Goal: Task Accomplishment & Management: Complete application form

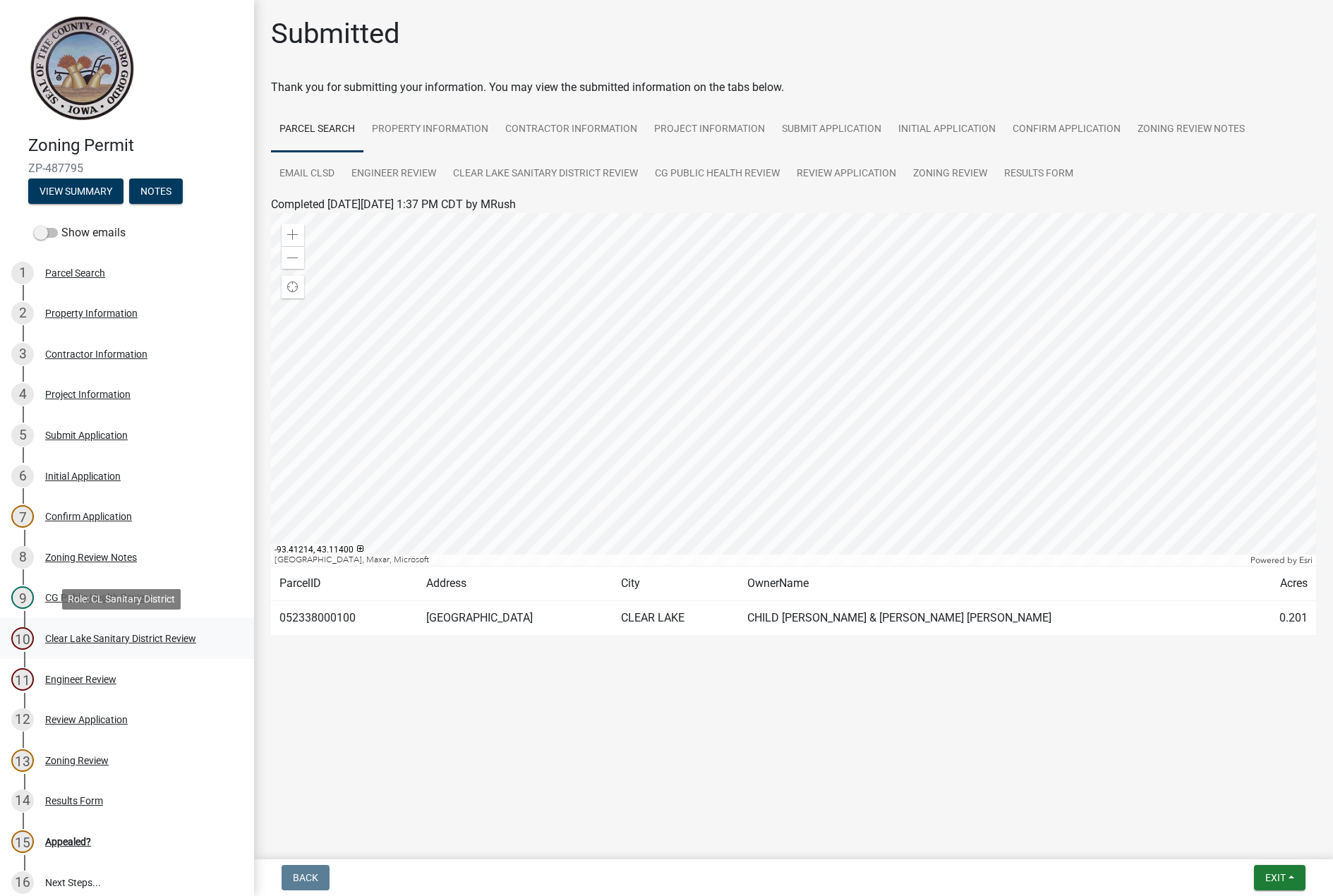
click at [122, 640] on div "Clear Lake Sanitary District Review" at bounding box center [121, 638] width 151 height 10
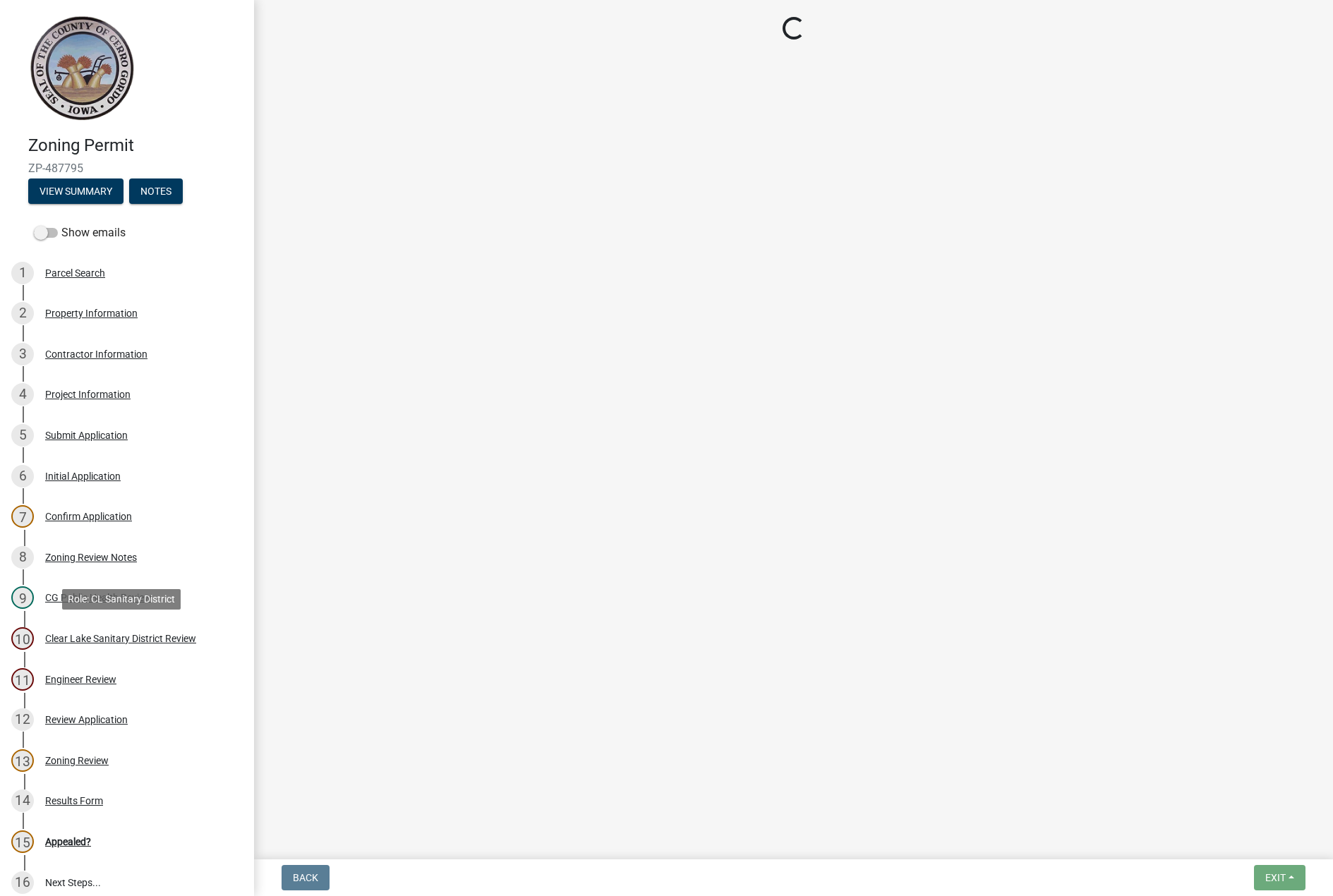
select select "dad87867-eb21-4dcc-b0aa-47f6a00bed0a"
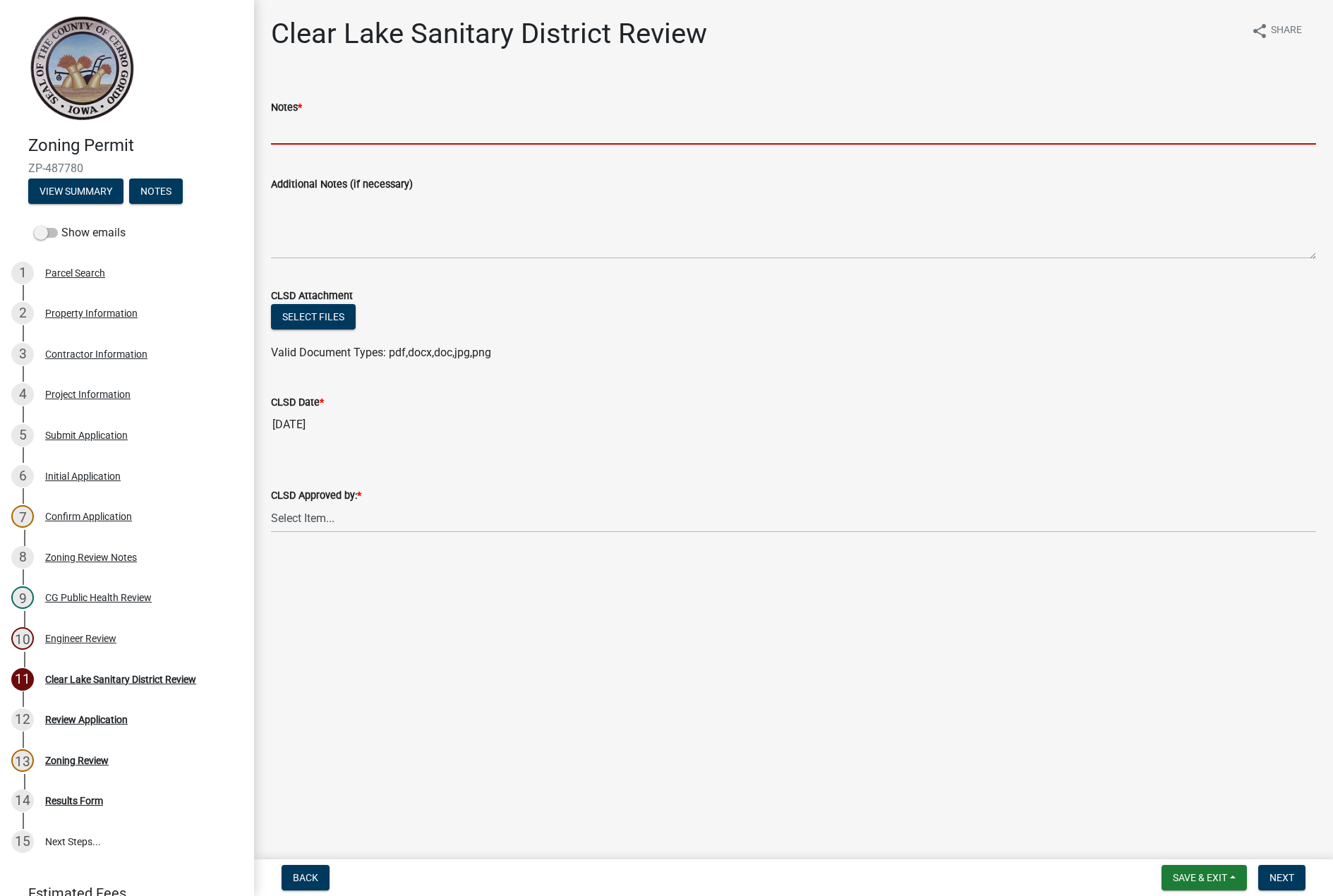
click at [294, 126] on input "Notes *" at bounding box center [793, 130] width 1045 height 29
type input "N/R"
click at [375, 520] on select "Select Item... [PERSON_NAME] [PERSON_NAME]" at bounding box center [793, 518] width 1045 height 29
click at [271, 504] on select "Select Item... [PERSON_NAME] [PERSON_NAME]" at bounding box center [793, 518] width 1045 height 29
select select "dad87867-eb21-4dcc-b0aa-47f6a00bed0a"
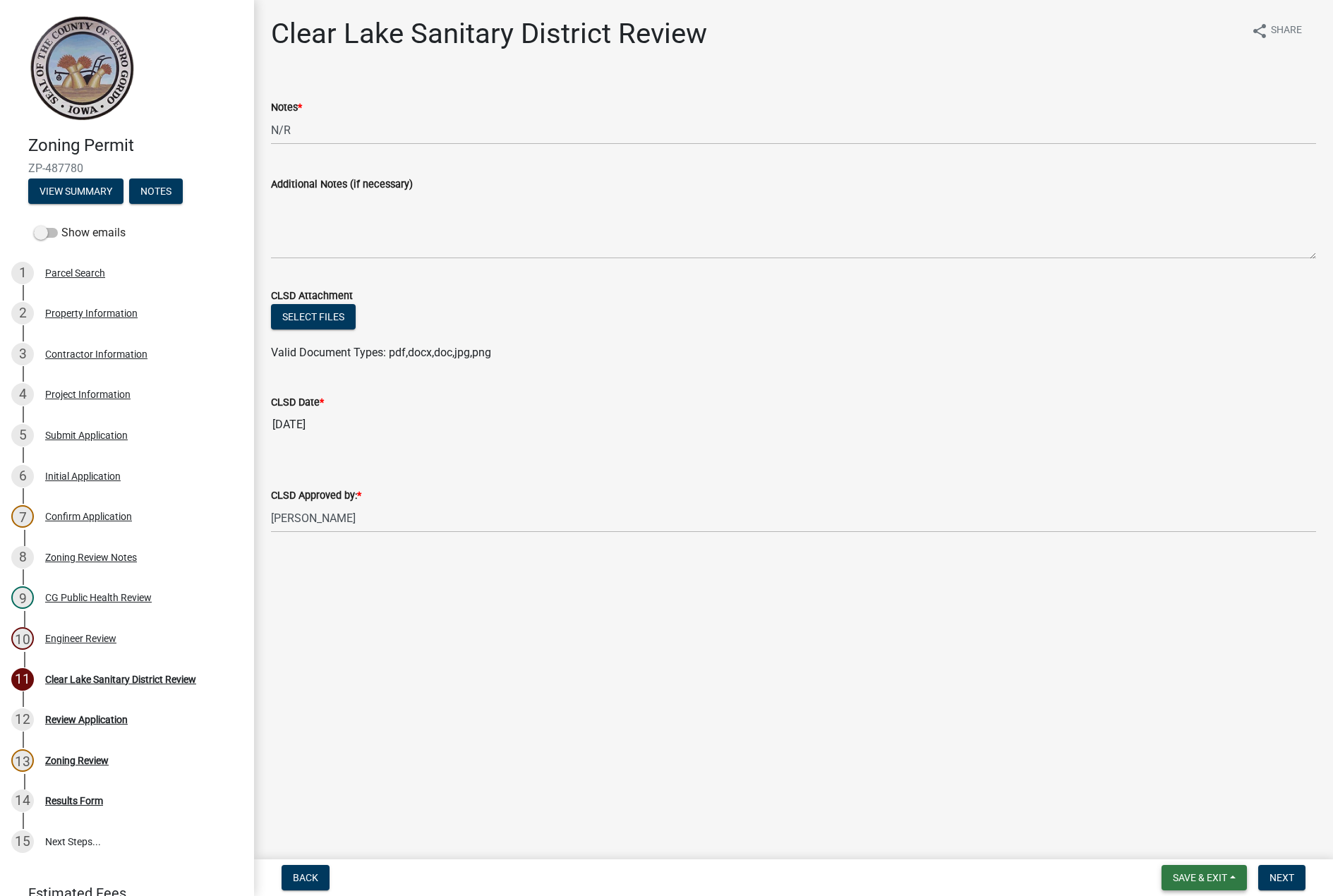
click at [1198, 877] on span "Save & Exit" at bounding box center [1200, 877] width 54 height 11
click at [1171, 813] on button "Save" at bounding box center [1190, 807] width 113 height 34
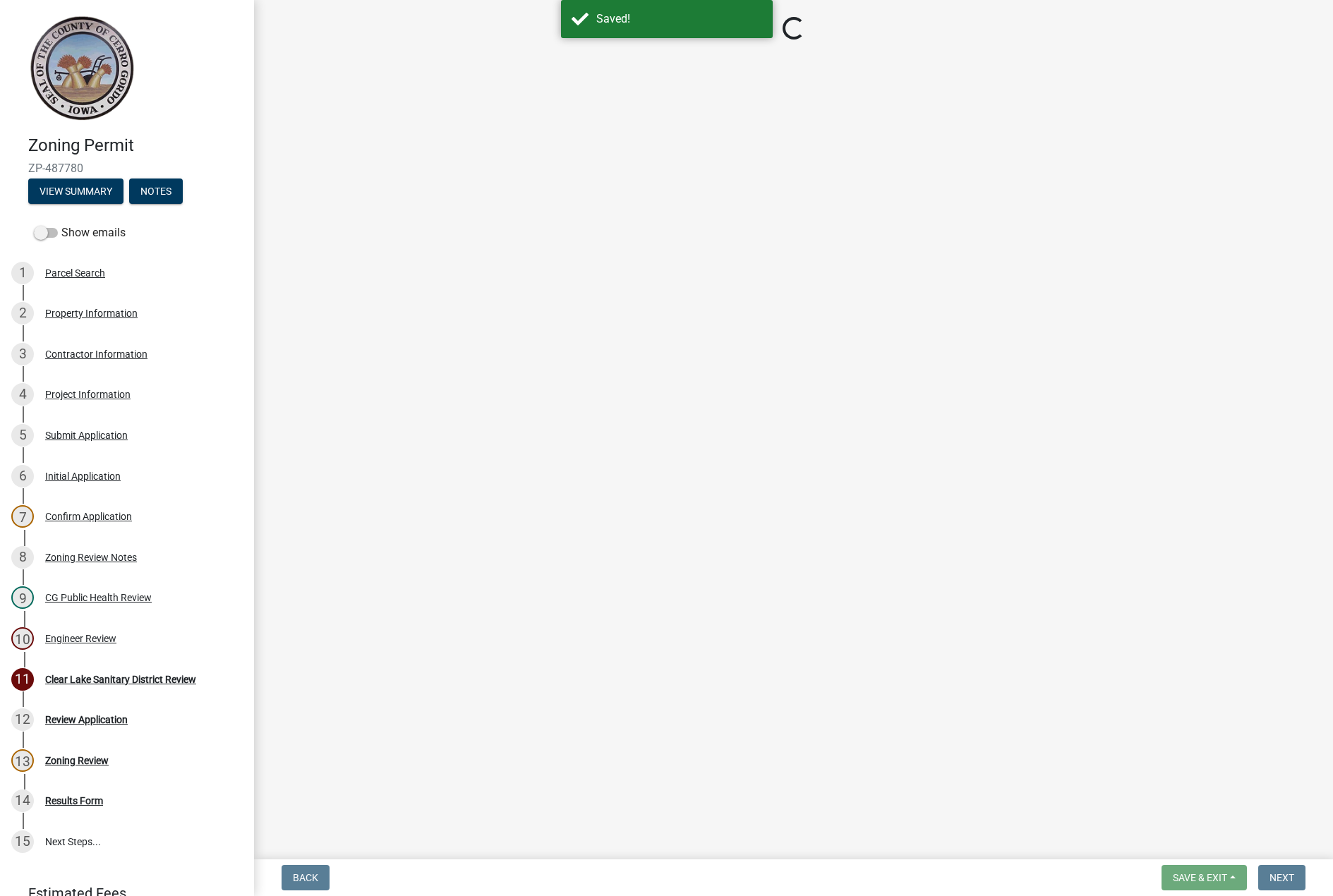
select select "dad87867-eb21-4dcc-b0aa-47f6a00bed0a"
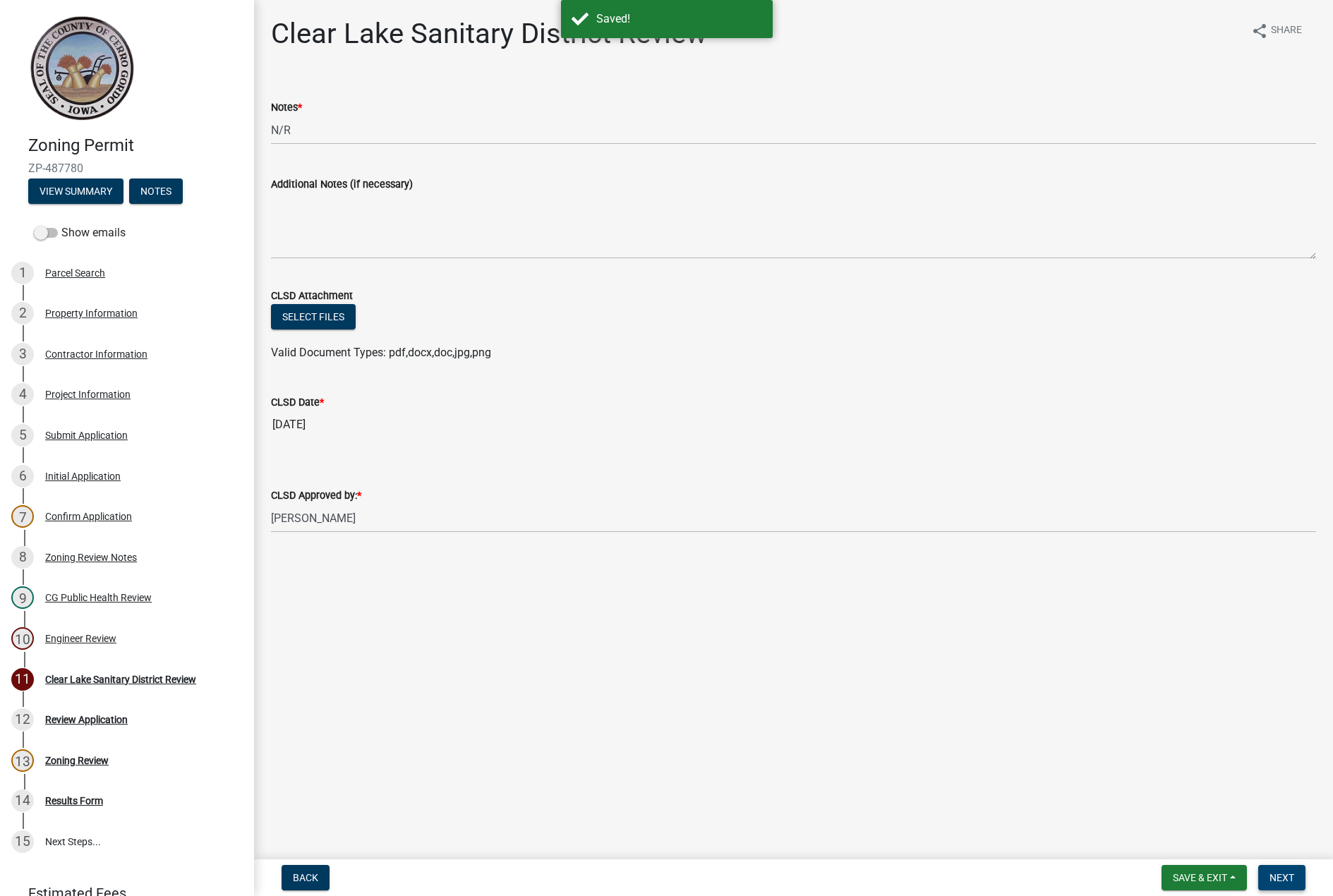
click at [1280, 882] on span "Next" at bounding box center [1282, 877] width 25 height 11
